Goal: Task Accomplishment & Management: Manage account settings

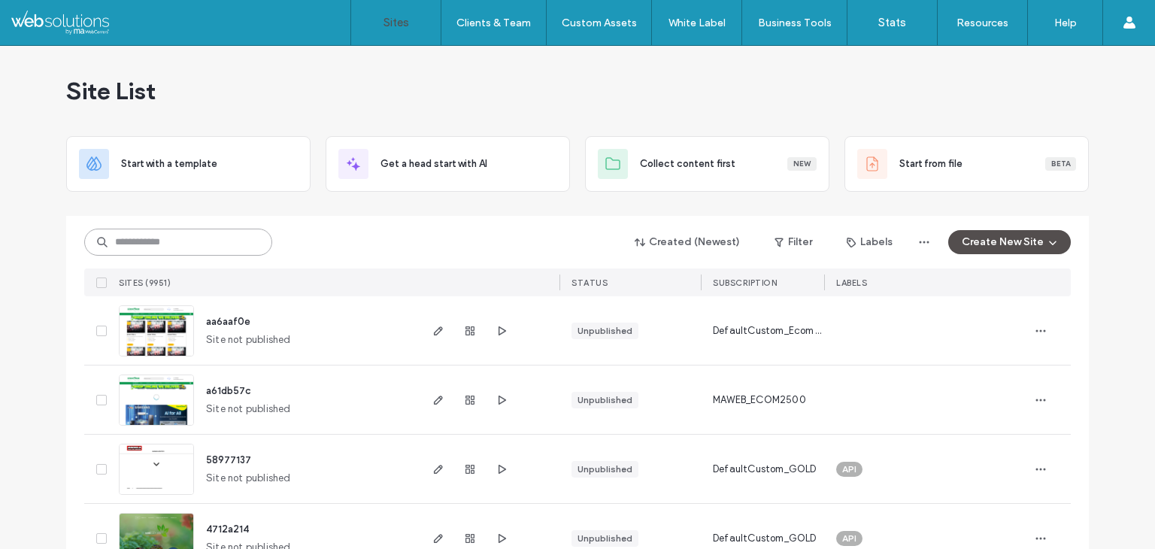
click at [182, 235] on input at bounding box center [178, 242] width 188 height 27
paste input "********"
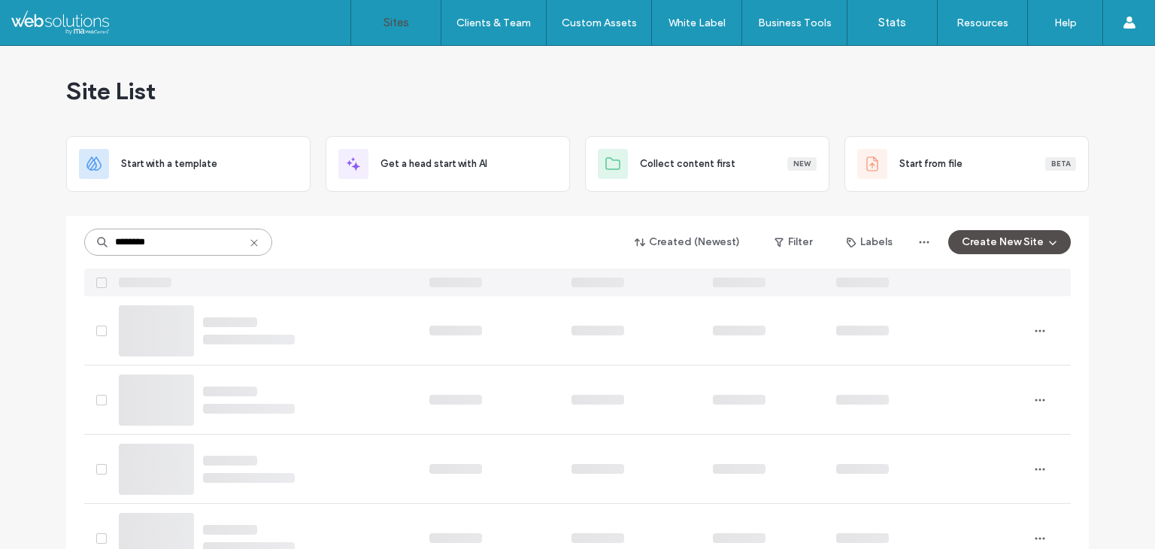
type input "********"
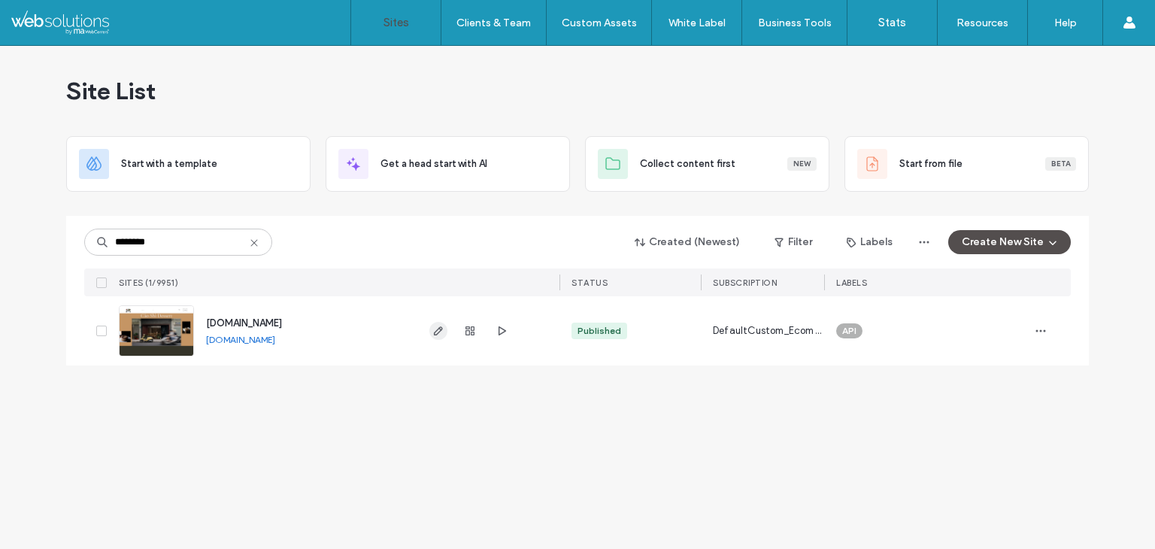
click at [432, 327] on icon "button" at bounding box center [438, 331] width 12 height 12
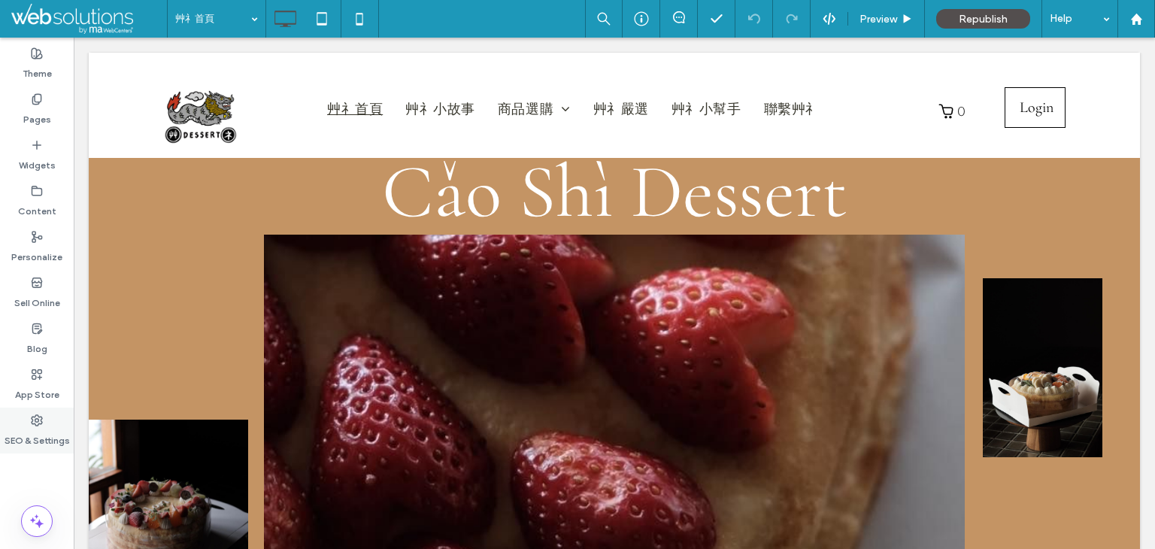
click at [27, 431] on label "SEO & Settings" at bounding box center [37, 436] width 65 height 21
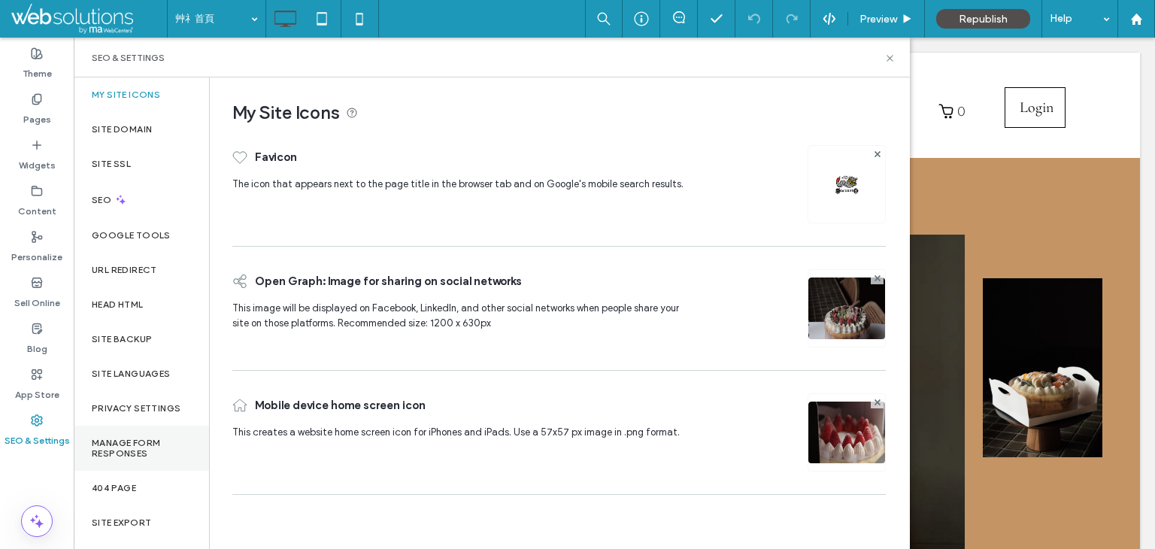
scroll to position [36, 0]
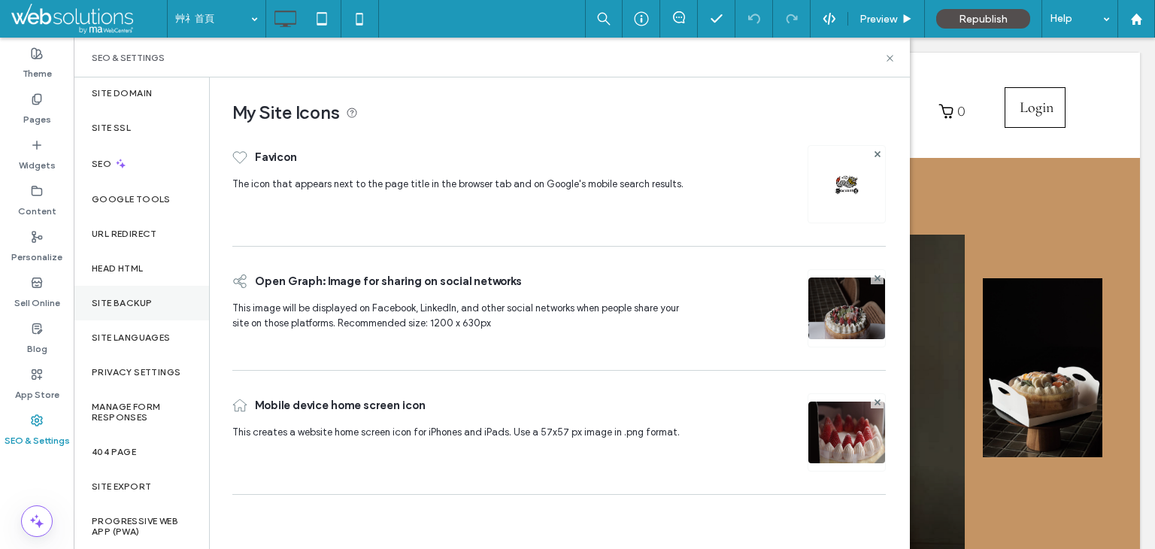
click at [112, 304] on label "Site Backup" at bounding box center [122, 303] width 60 height 11
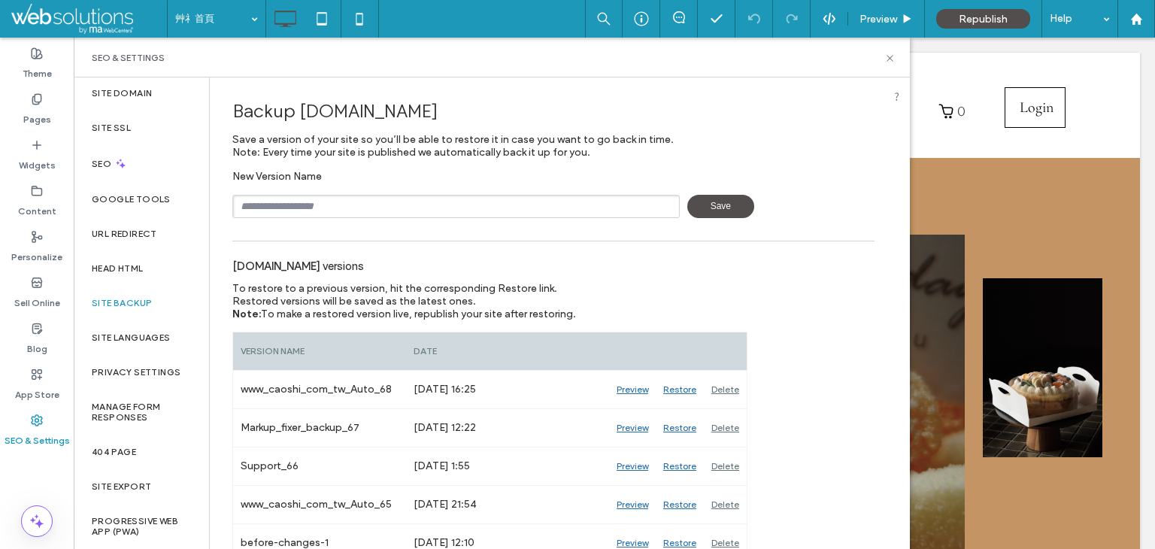
click at [368, 202] on input "text" at bounding box center [455, 206] width 447 height 23
click at [711, 210] on span "Save" at bounding box center [720, 206] width 67 height 23
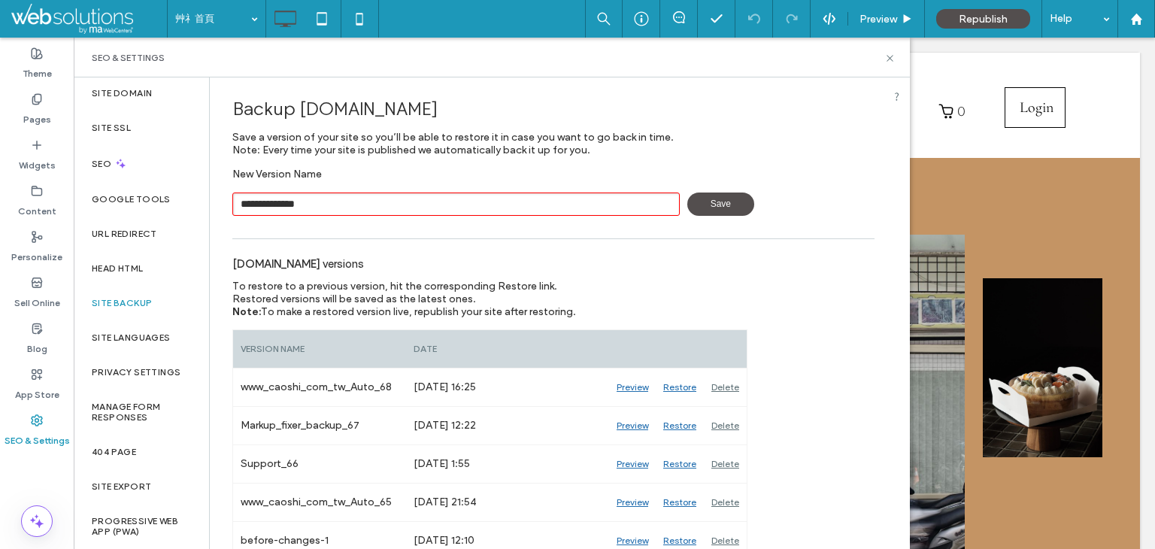
scroll to position [0, 0]
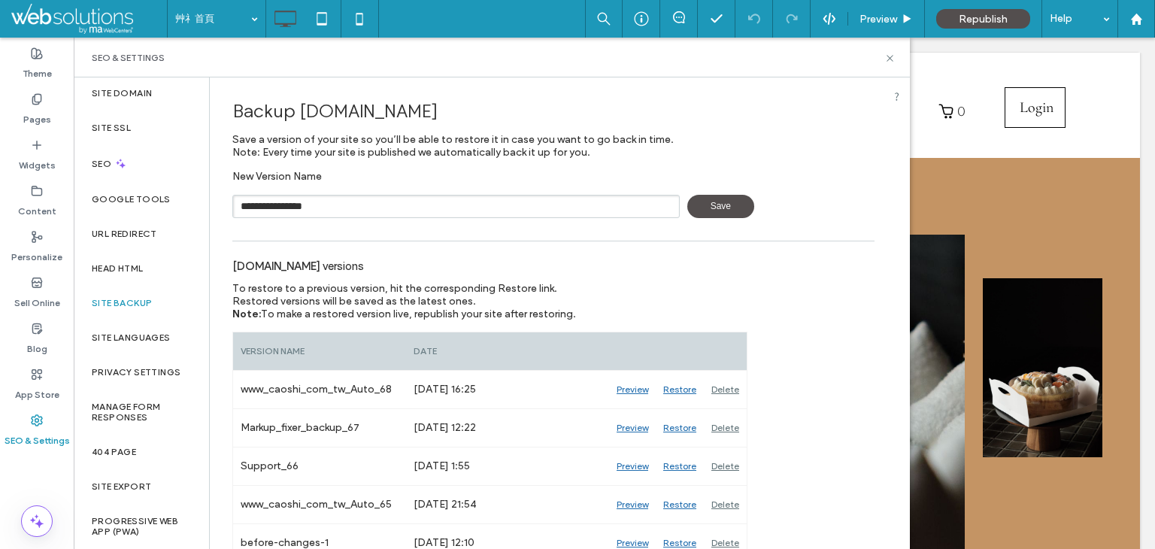
type input "**********"
click at [710, 199] on span "Save" at bounding box center [720, 206] width 67 height 23
click at [887, 56] on icon at bounding box center [889, 58] width 11 height 11
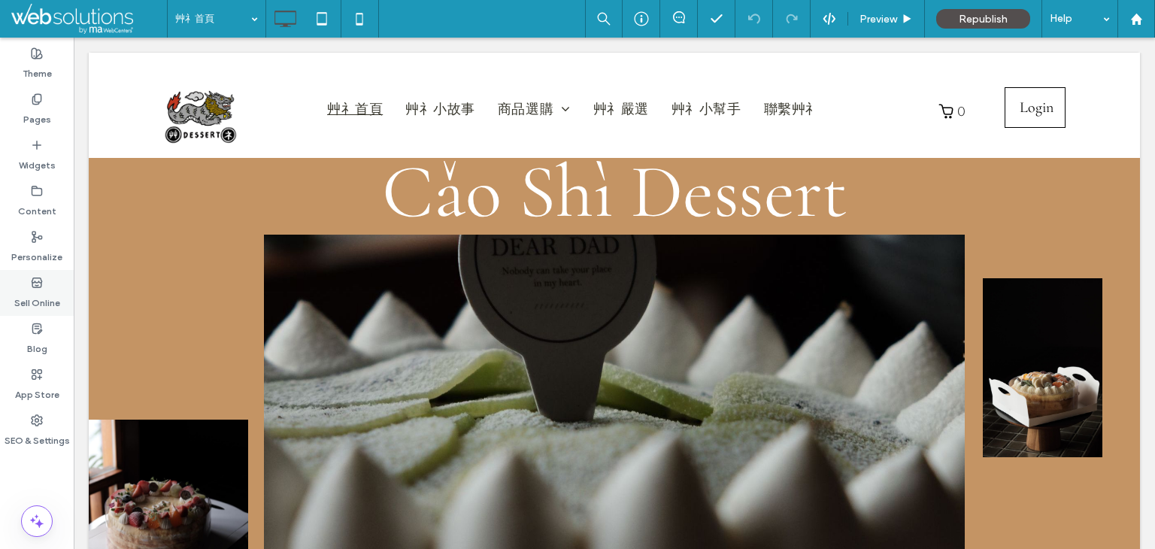
click at [5, 287] on div "Sell Online" at bounding box center [37, 293] width 74 height 46
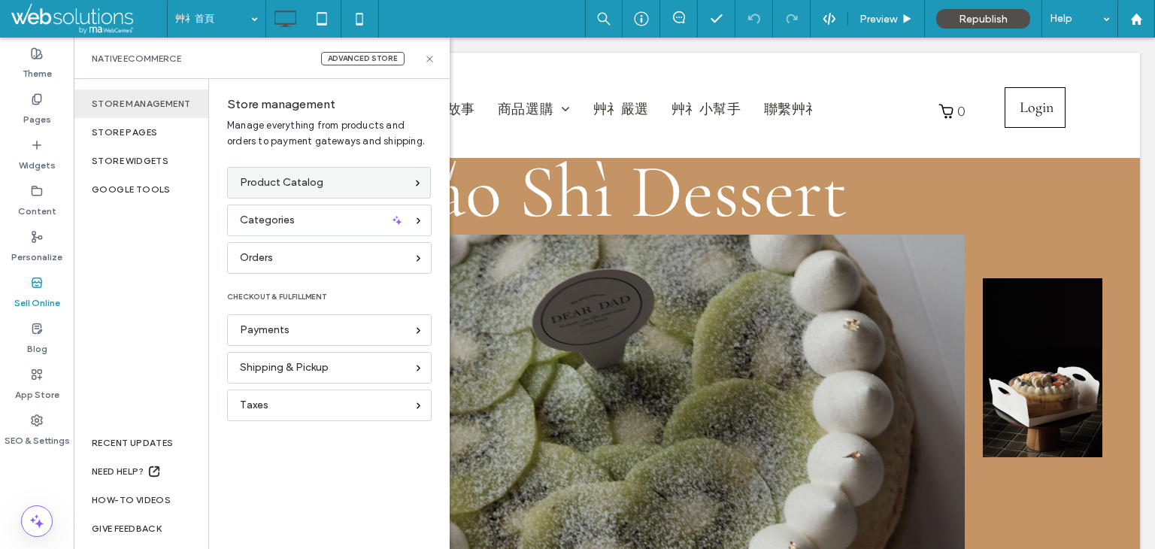
click at [325, 184] on div "Product Catalog" at bounding box center [322, 182] width 165 height 17
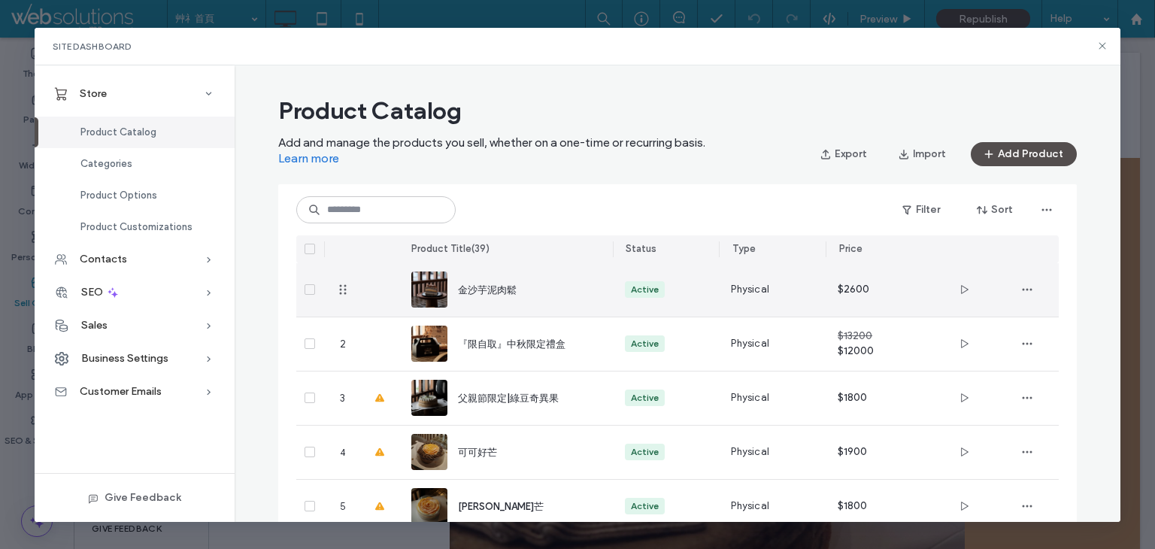
click at [424, 289] on img at bounding box center [429, 289] width 36 height 36
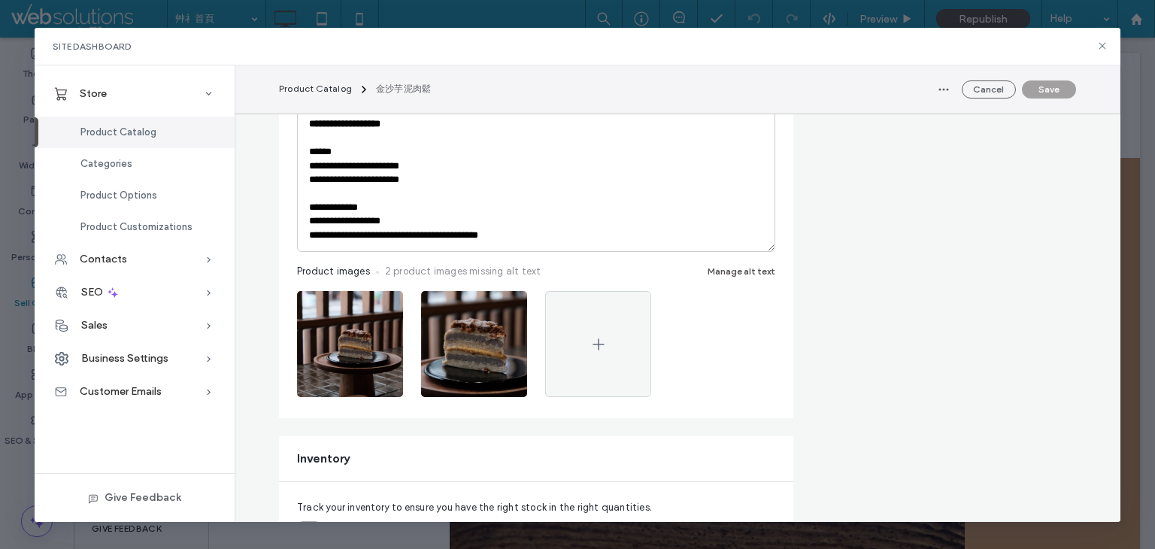
scroll to position [602, 0]
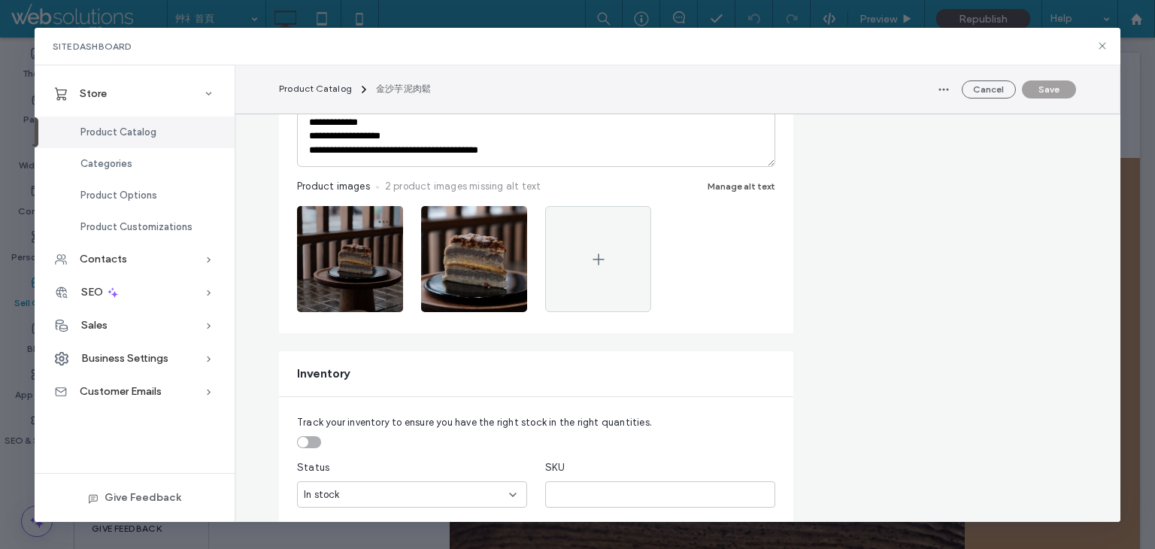
click at [381, 226] on icon "button" at bounding box center [384, 222] width 12 height 12
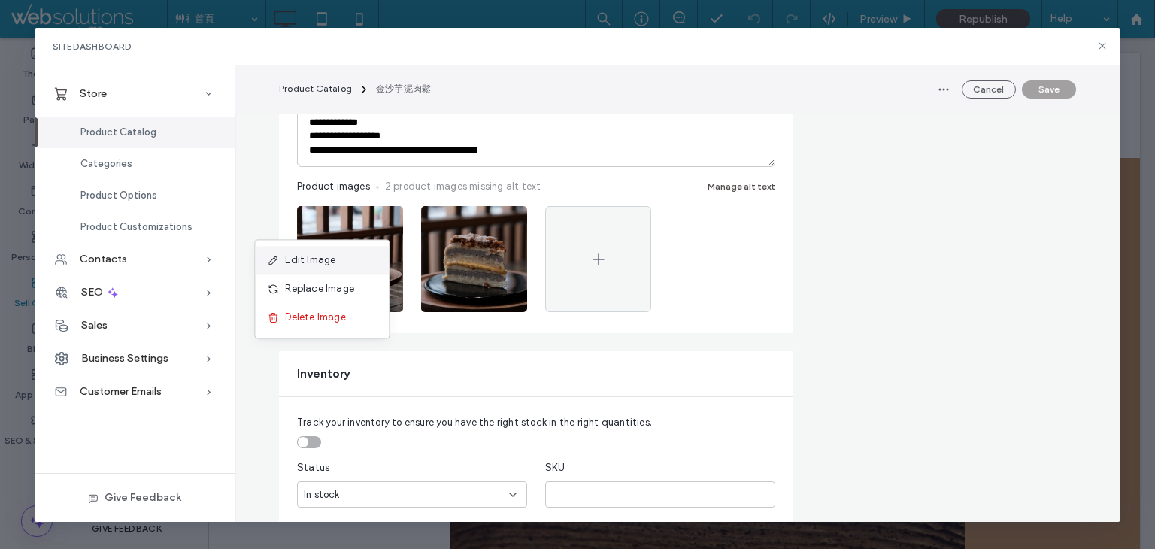
click at [346, 267] on div "Edit Image" at bounding box center [322, 260] width 134 height 29
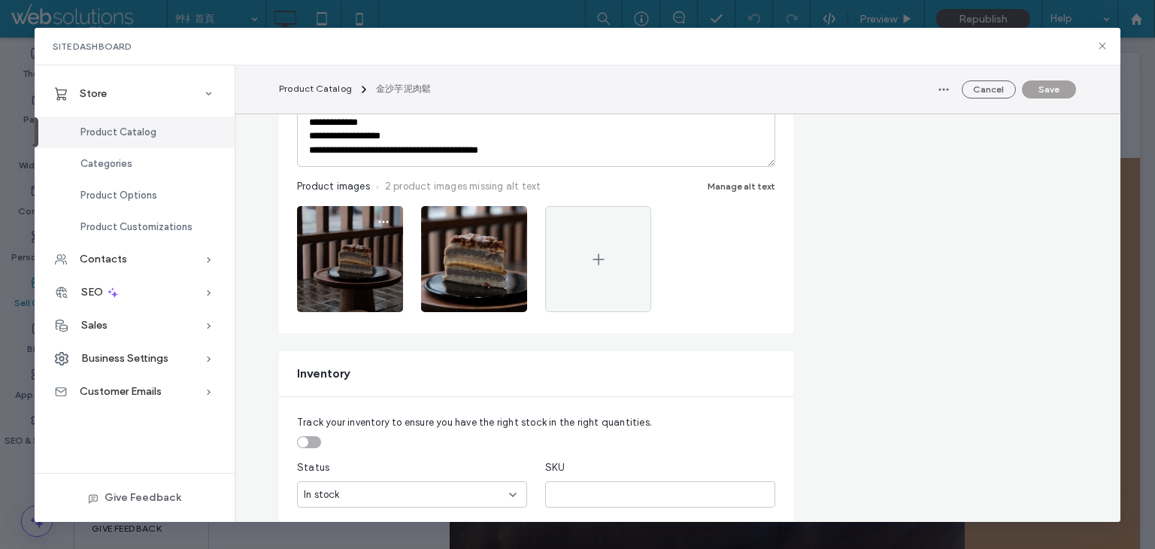
click at [357, 255] on img at bounding box center [350, 259] width 106 height 106
click at [379, 220] on icon "button" at bounding box center [384, 222] width 12 height 12
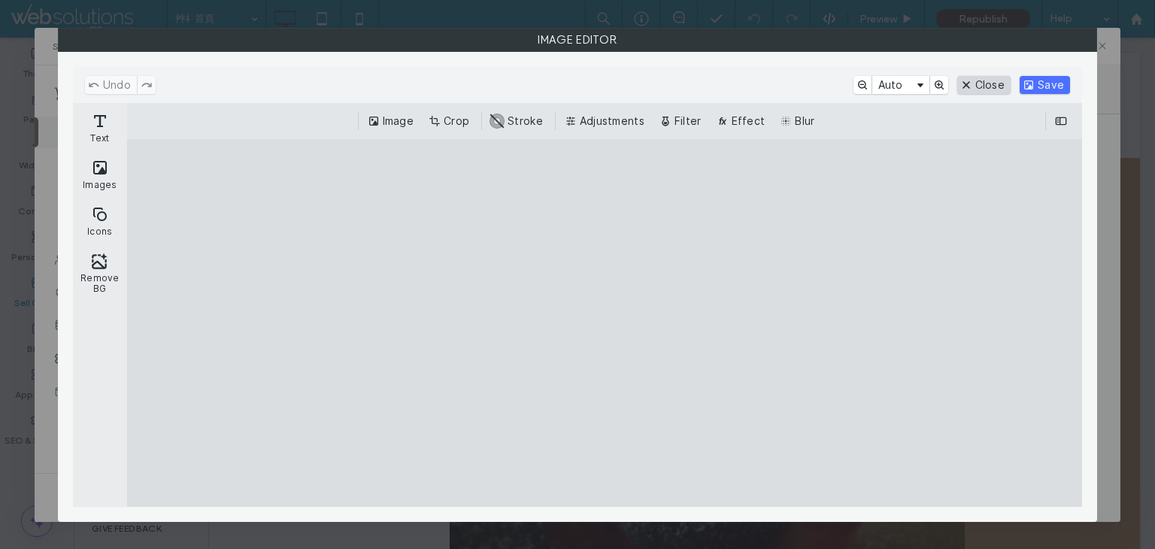
click at [989, 86] on button "Close" at bounding box center [983, 85] width 53 height 18
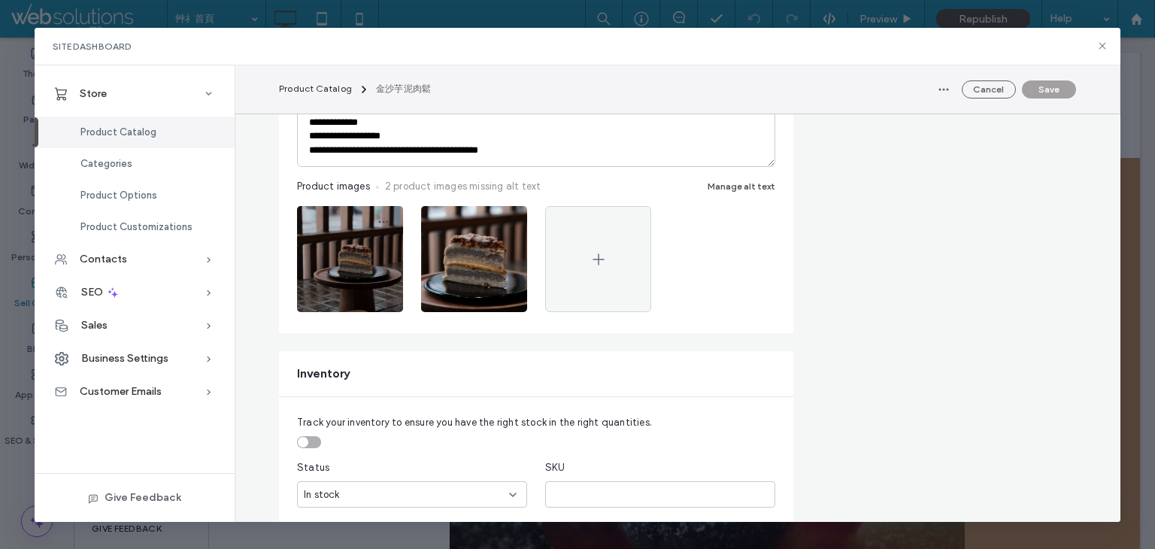
click at [378, 223] on icon "button" at bounding box center [384, 222] width 12 height 12
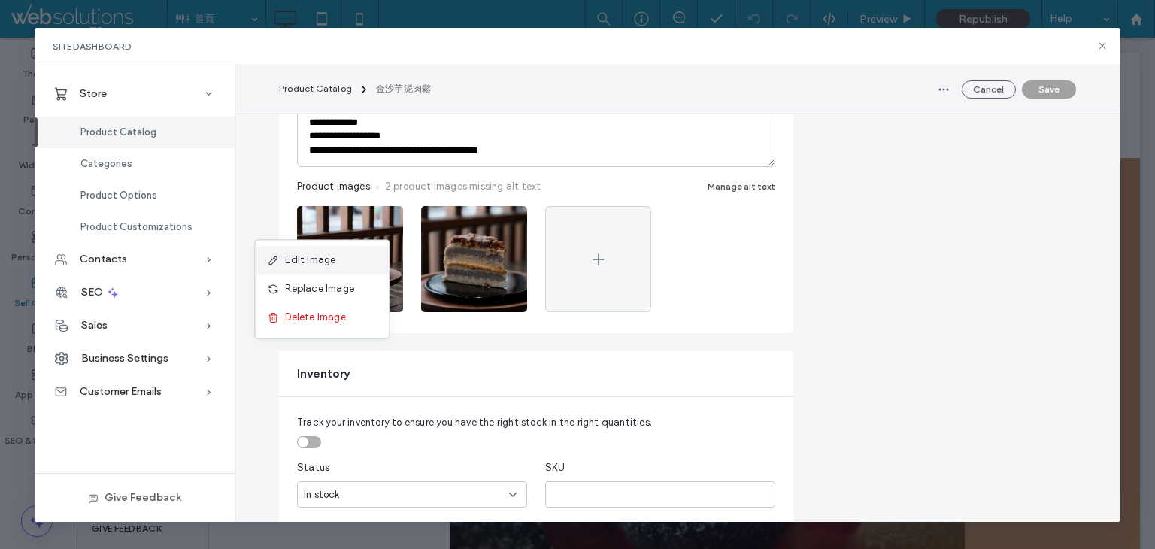
click at [352, 252] on div "Edit Image" at bounding box center [322, 260] width 134 height 29
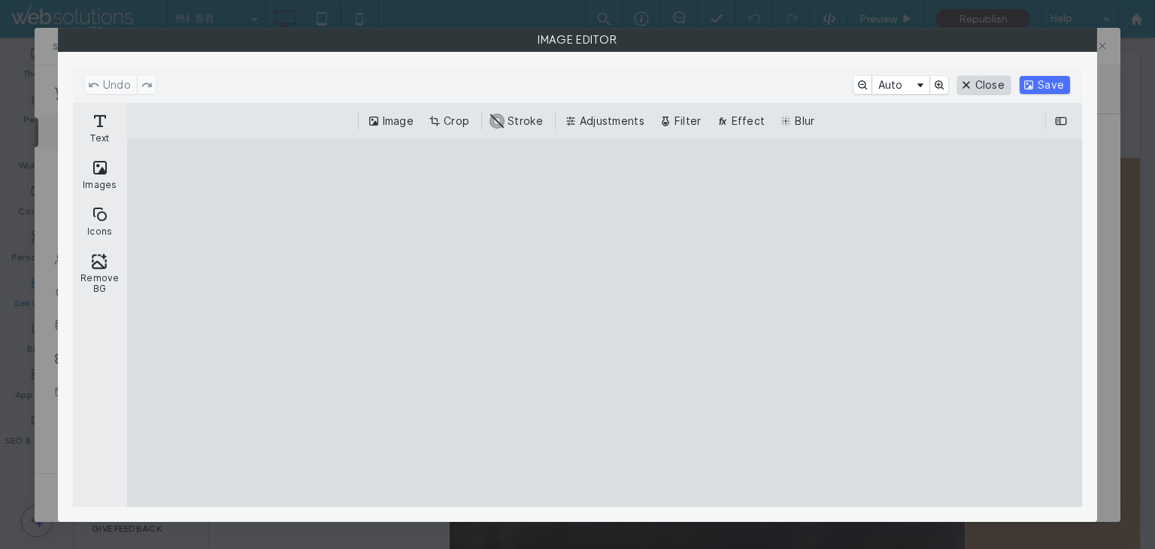
click at [981, 86] on button "Close" at bounding box center [983, 85] width 53 height 18
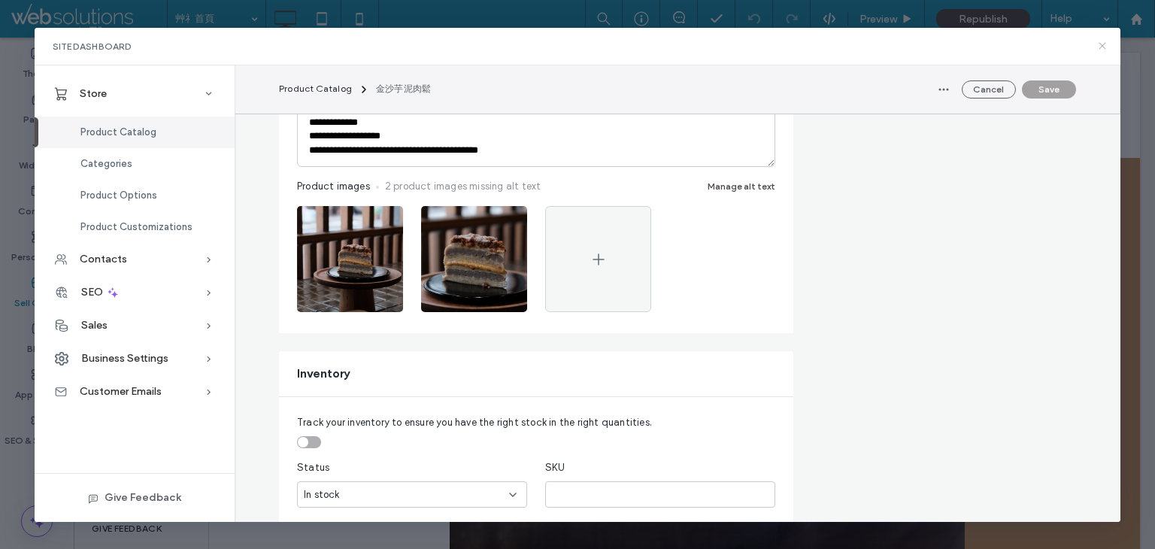
click at [1101, 50] on icon at bounding box center [1102, 46] width 12 height 12
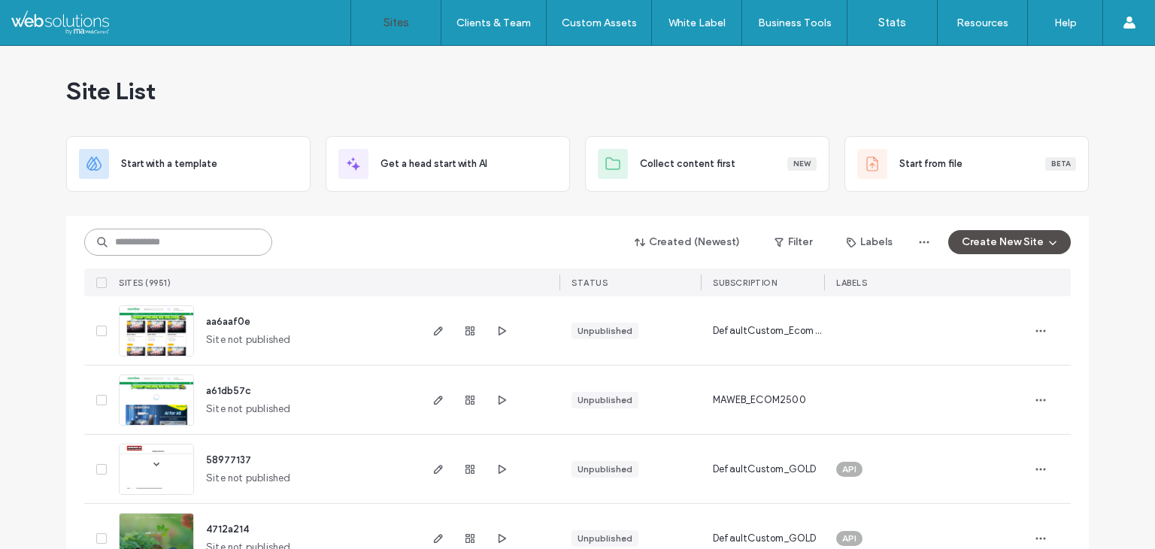
click at [148, 240] on input at bounding box center [178, 242] width 188 height 27
click at [107, 237] on input at bounding box center [178, 242] width 188 height 27
paste input "********"
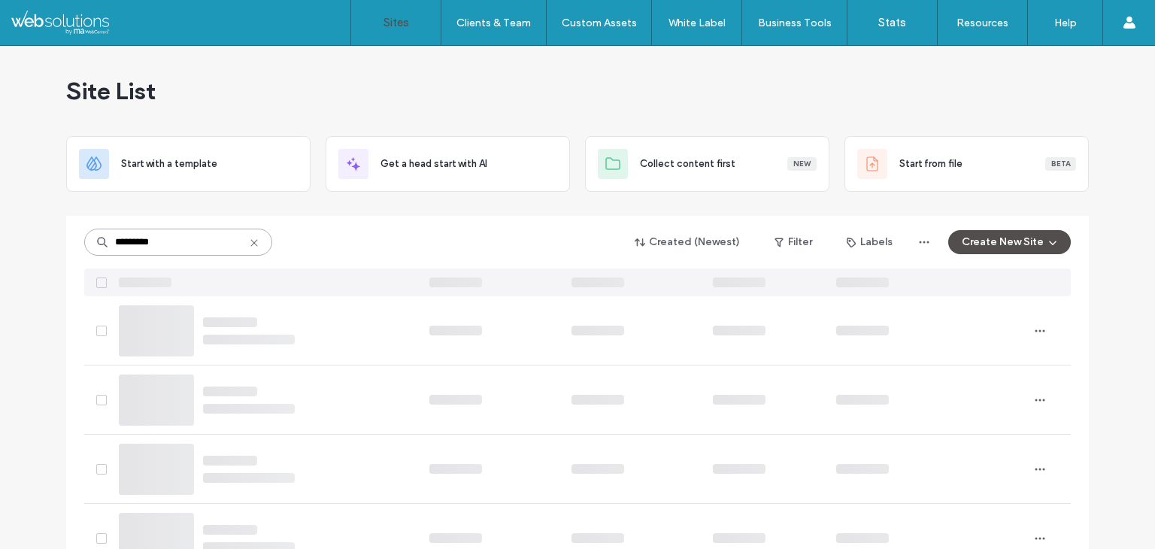
click at [111, 241] on input "********" at bounding box center [178, 242] width 188 height 27
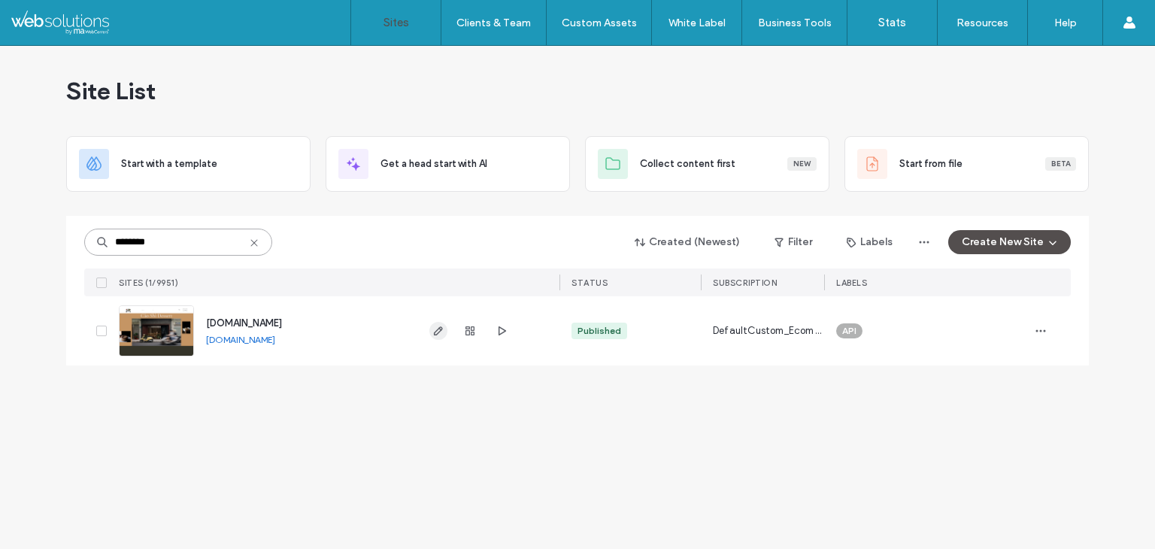
type input "********"
click at [432, 328] on icon "button" at bounding box center [438, 331] width 12 height 12
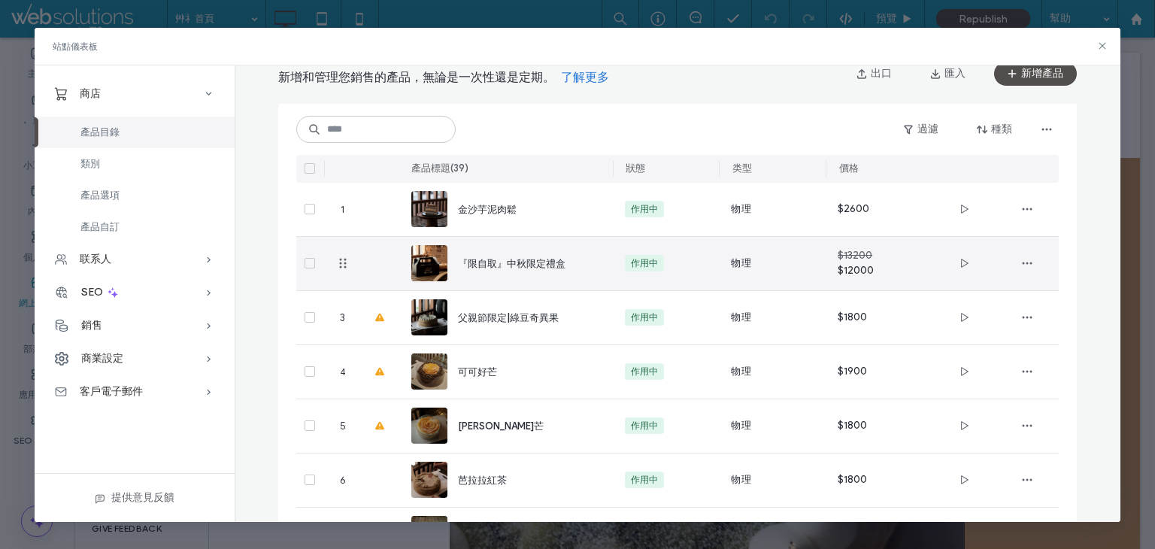
scroll to position [75, 0]
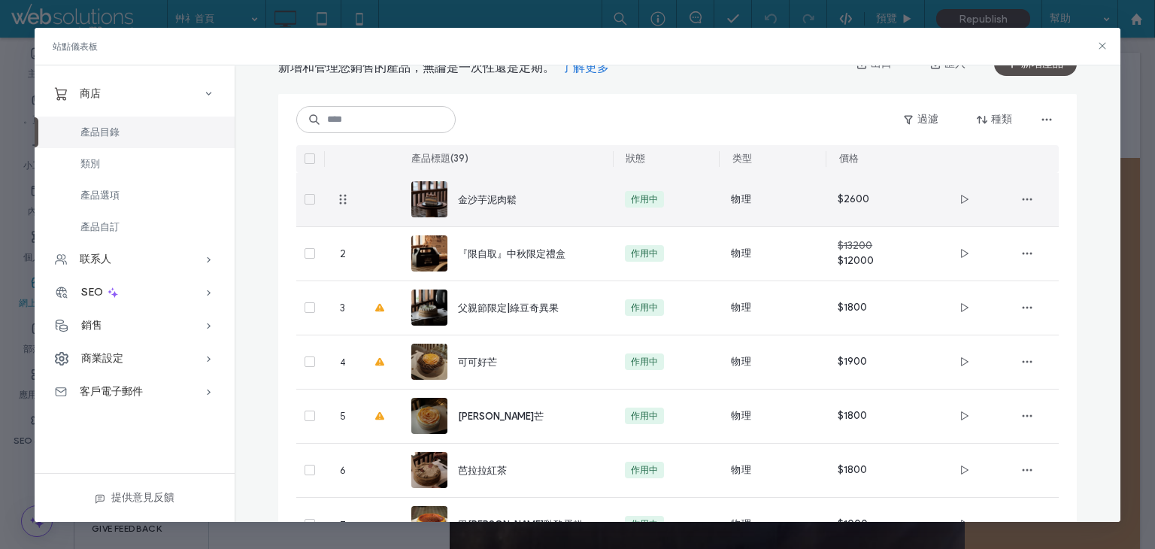
click at [427, 195] on img at bounding box center [429, 199] width 36 height 36
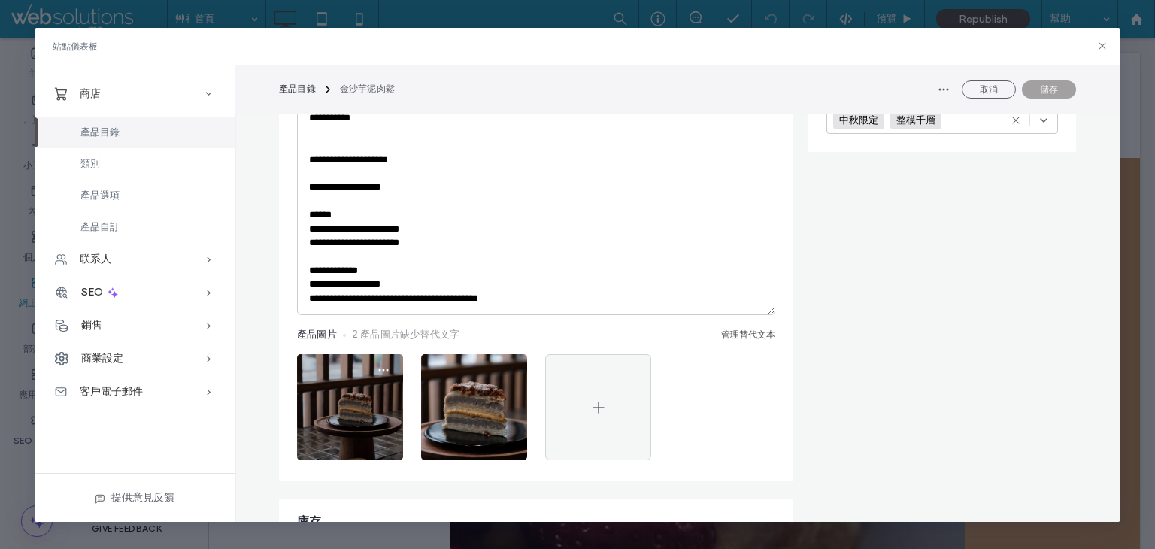
scroll to position [526, 0]
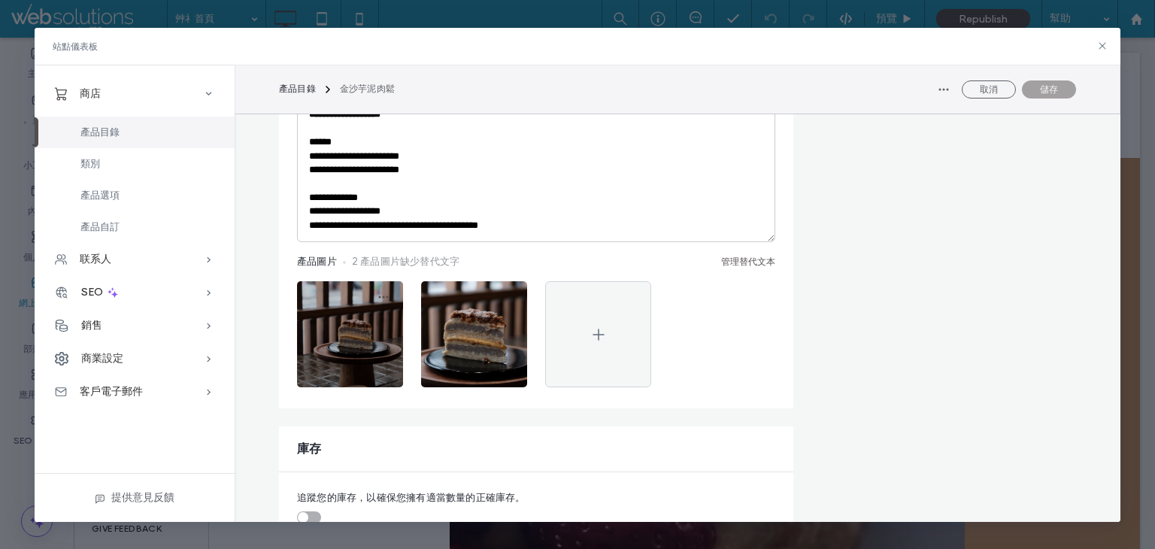
click at [381, 294] on icon "button" at bounding box center [384, 297] width 12 height 12
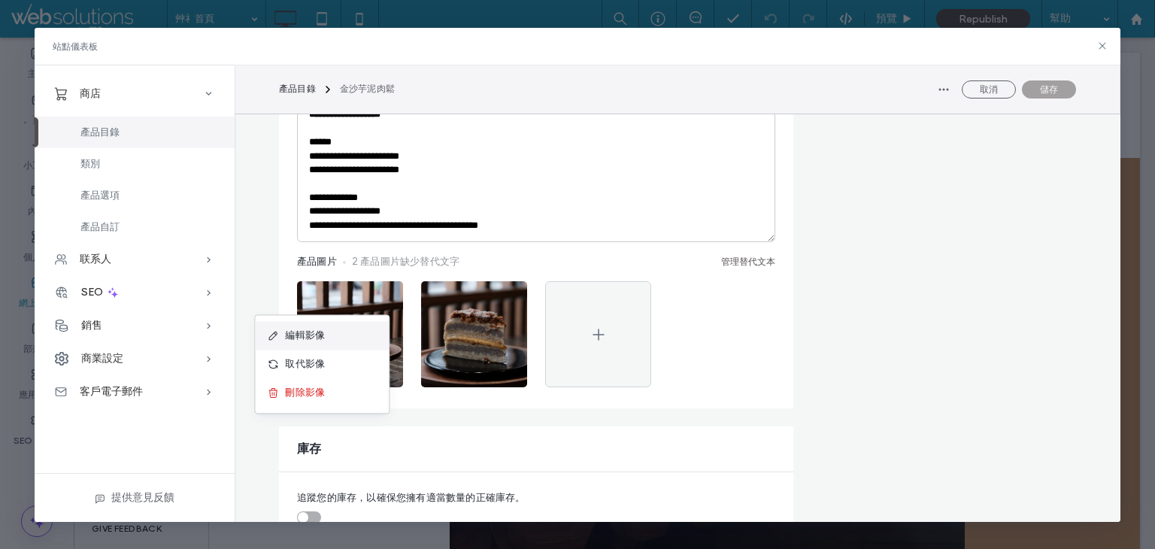
click at [321, 332] on span "編輯影像" at bounding box center [305, 335] width 40 height 15
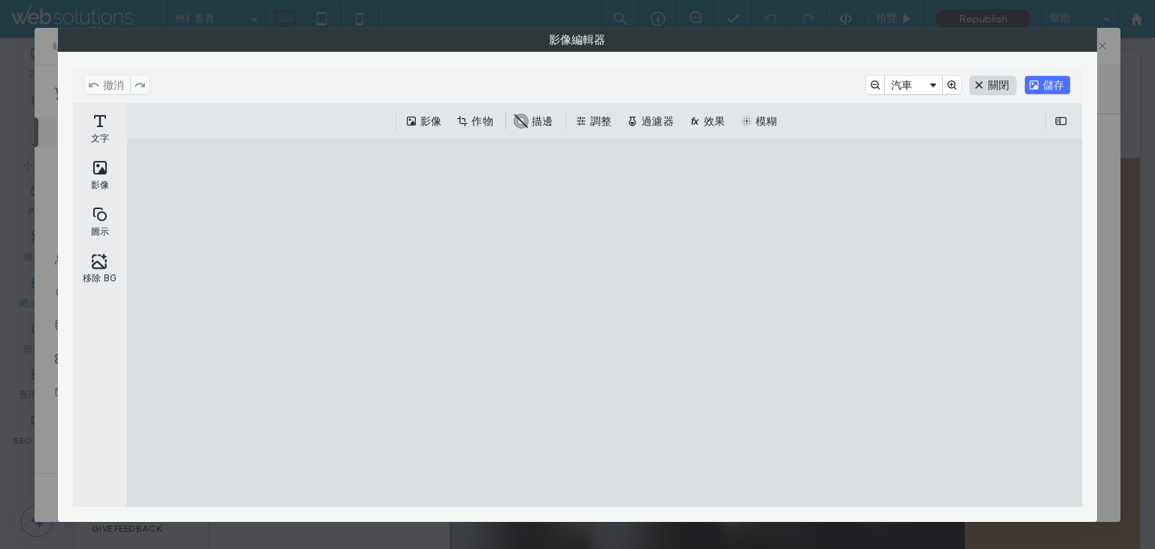
click at [990, 84] on button "關閉" at bounding box center [993, 85] width 46 height 18
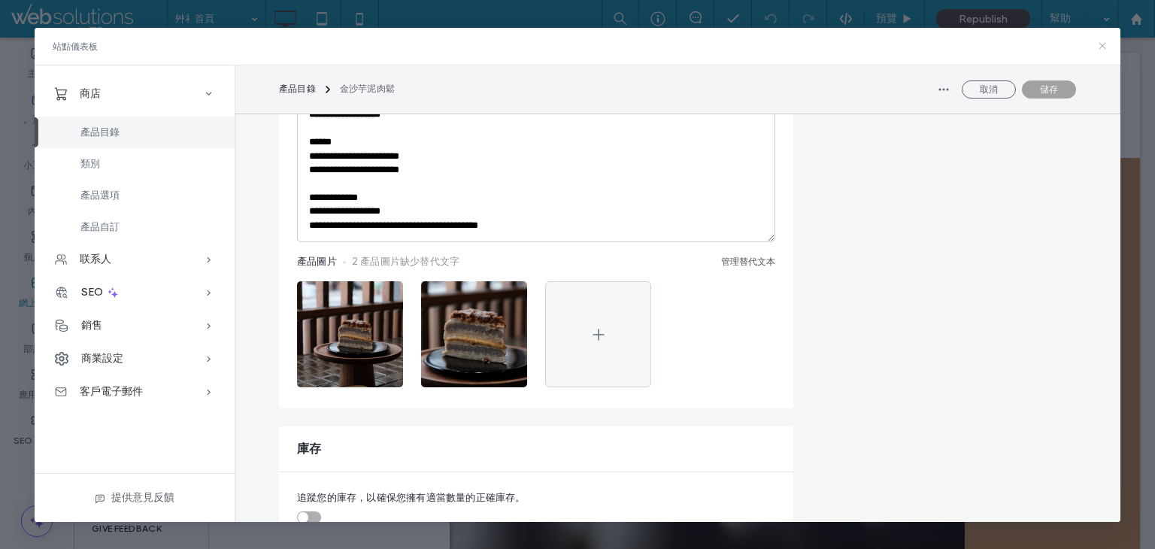
click at [1104, 47] on use at bounding box center [1102, 45] width 7 height 7
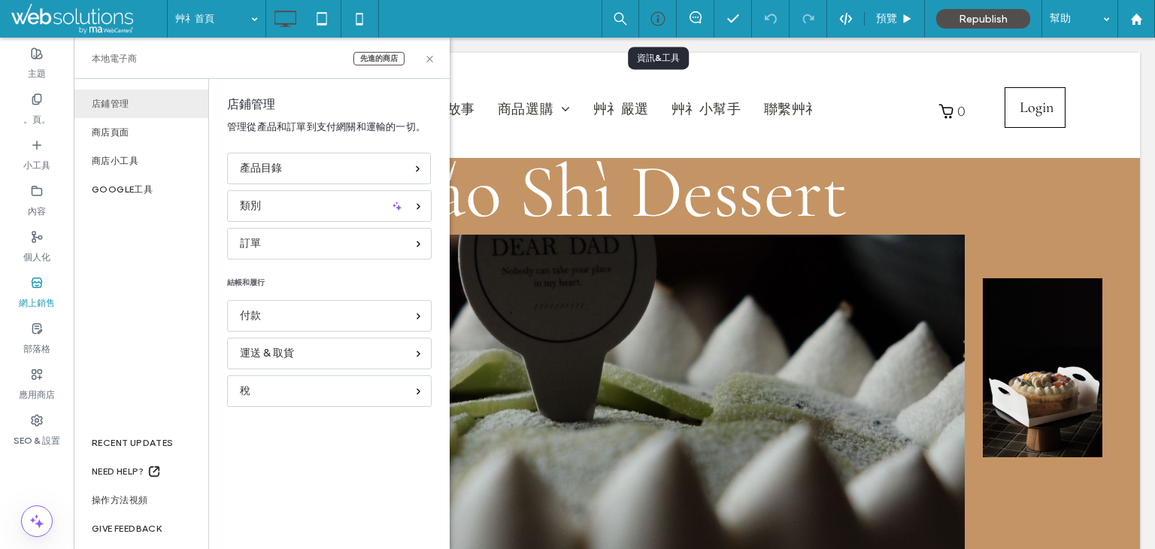
click at [667, 26] on div at bounding box center [658, 19] width 38 height 38
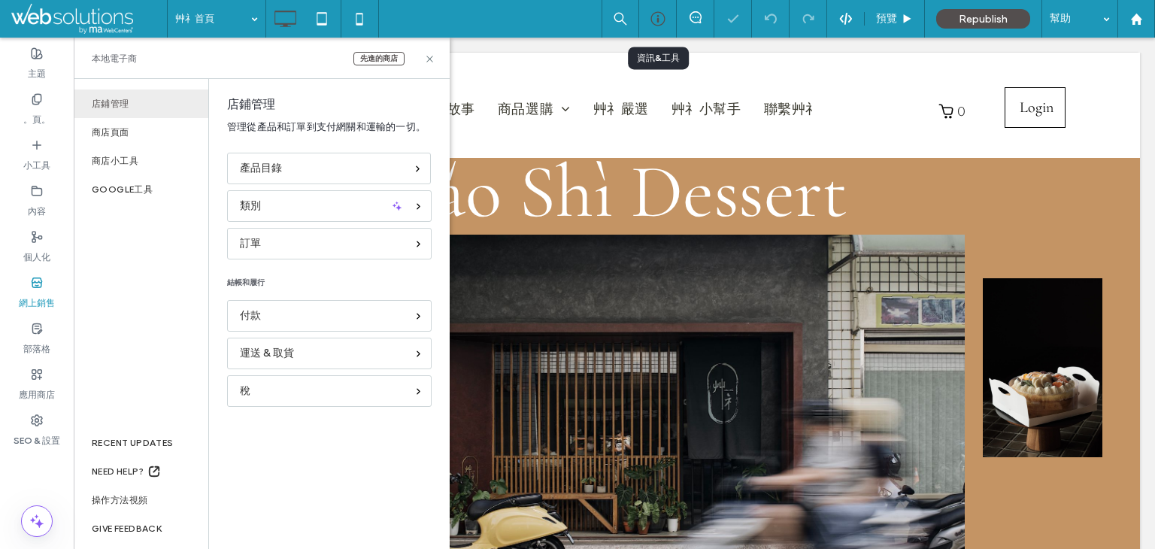
scroll to position [0, 0]
click at [657, 18] on icon at bounding box center [658, 18] width 15 height 15
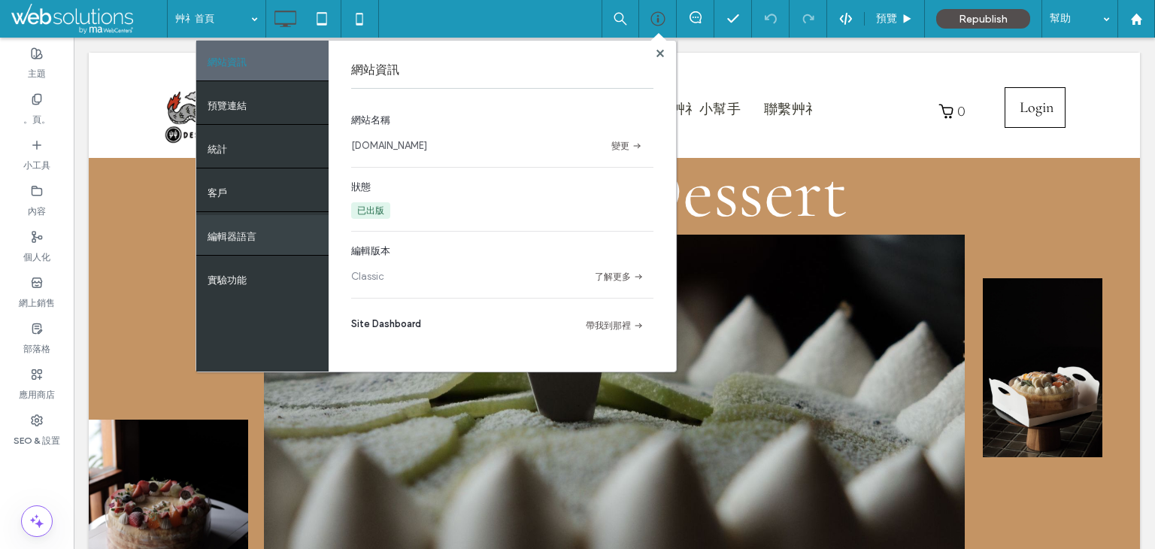
click at [285, 241] on div "編輯器語言" at bounding box center [262, 235] width 132 height 40
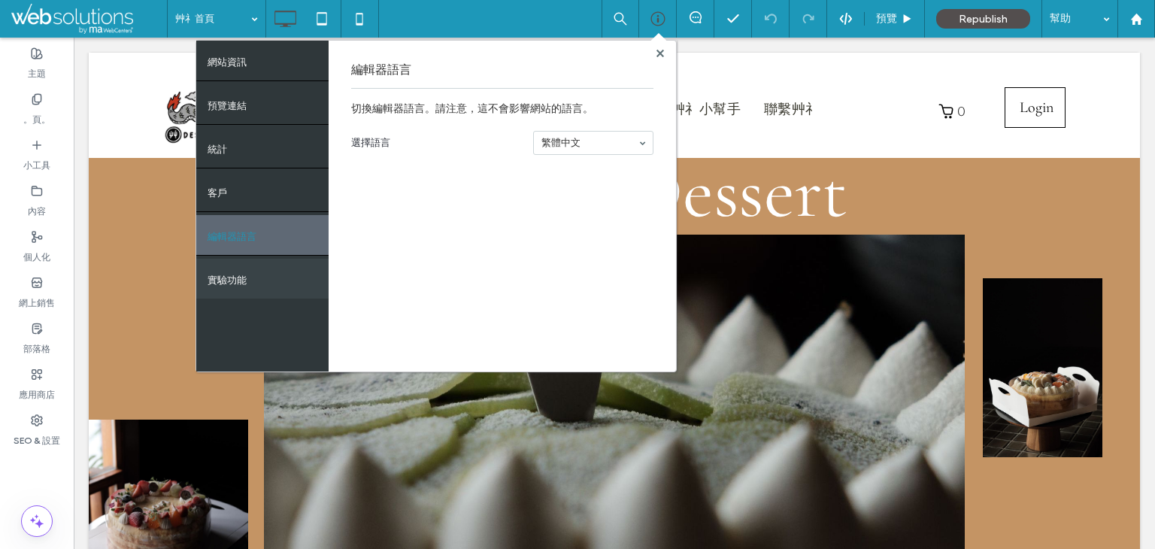
click at [280, 268] on div "實驗功能" at bounding box center [262, 279] width 132 height 40
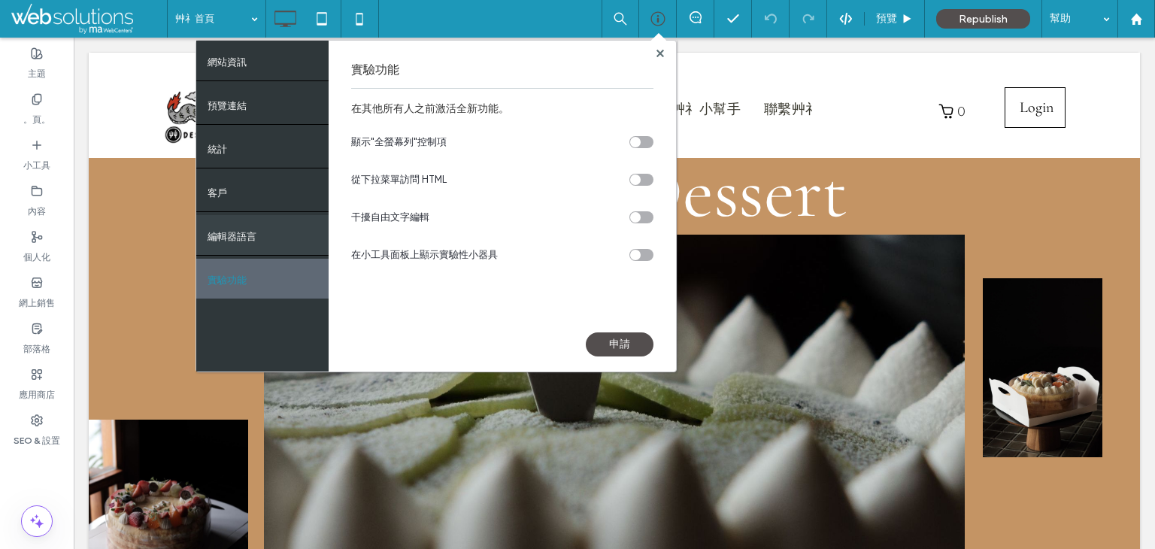
click at [278, 234] on div "編輯器語言" at bounding box center [262, 235] width 132 height 40
